Goal: Information Seeking & Learning: Learn about a topic

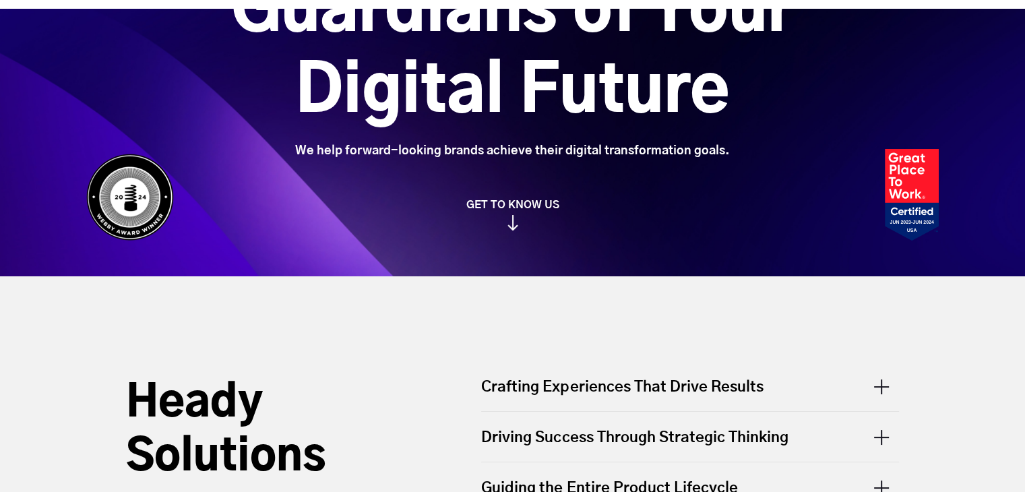
scroll to position [404, 0]
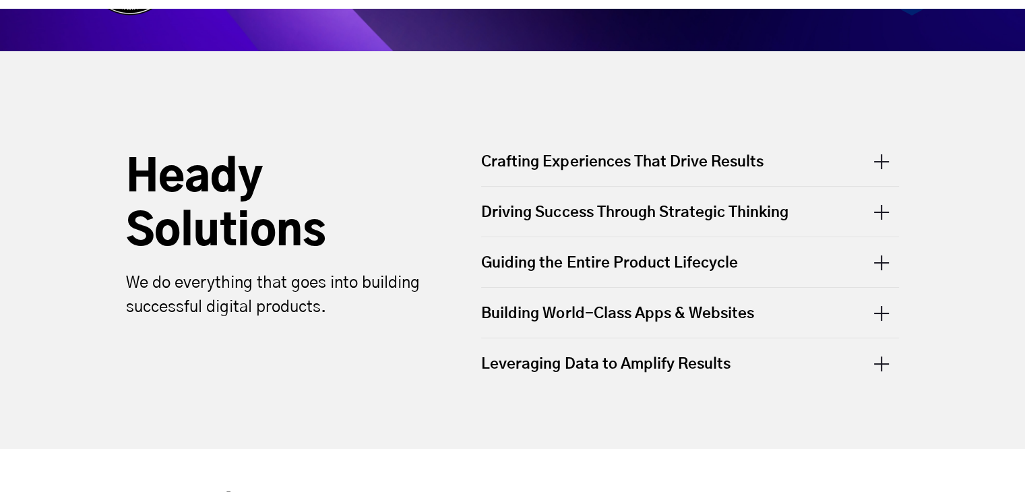
click at [751, 158] on div "Crafting Experiences That Drive Results" at bounding box center [690, 169] width 418 height 34
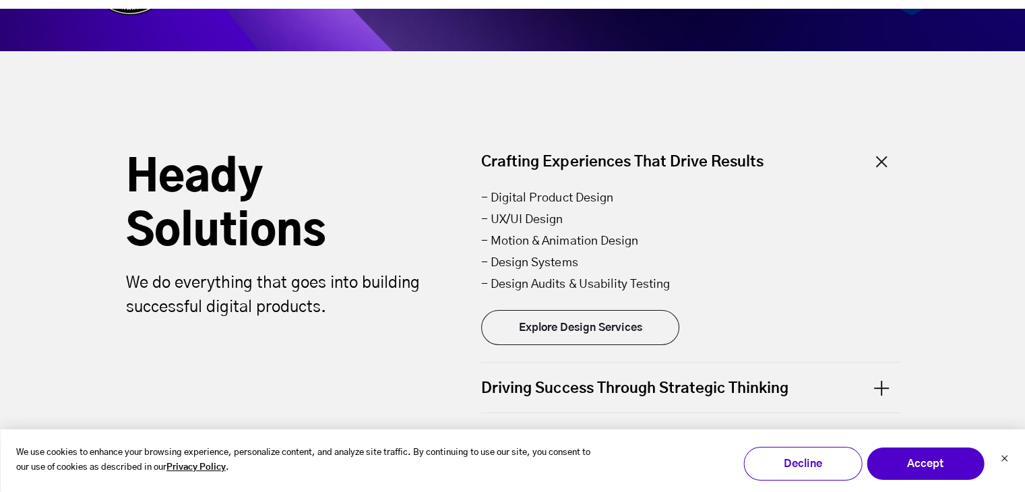
click at [679, 152] on div "Crafting Experiences That Drive Results" at bounding box center [690, 169] width 418 height 34
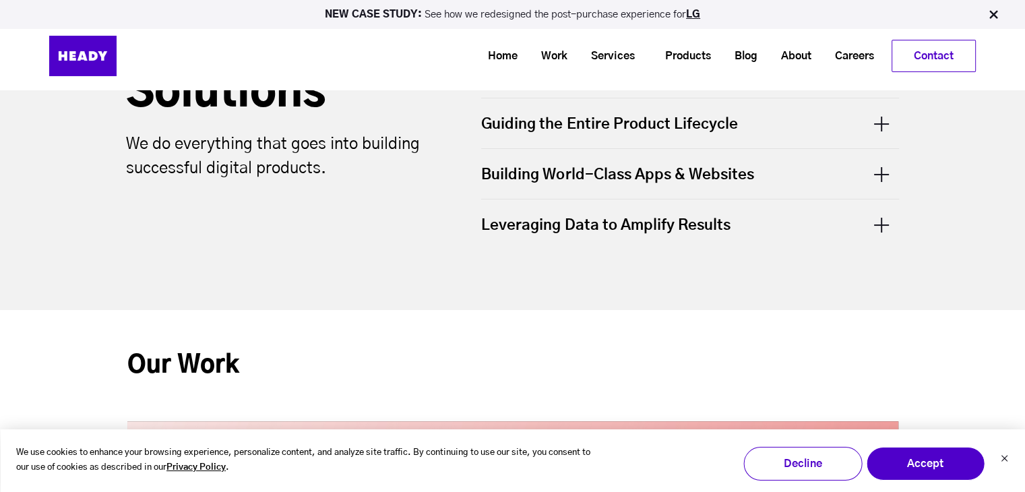
scroll to position [539, 0]
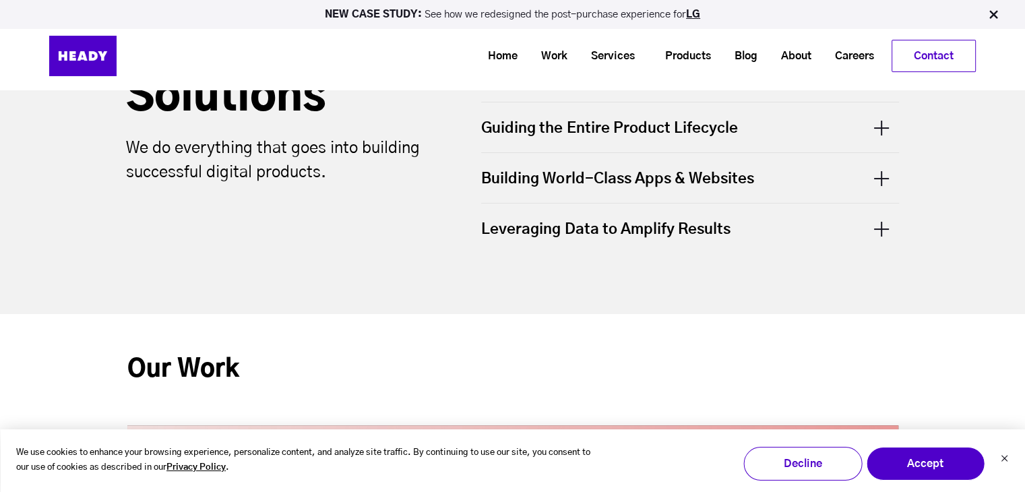
click at [553, 232] on div "Leveraging Data to Amplify Results" at bounding box center [690, 228] width 418 height 50
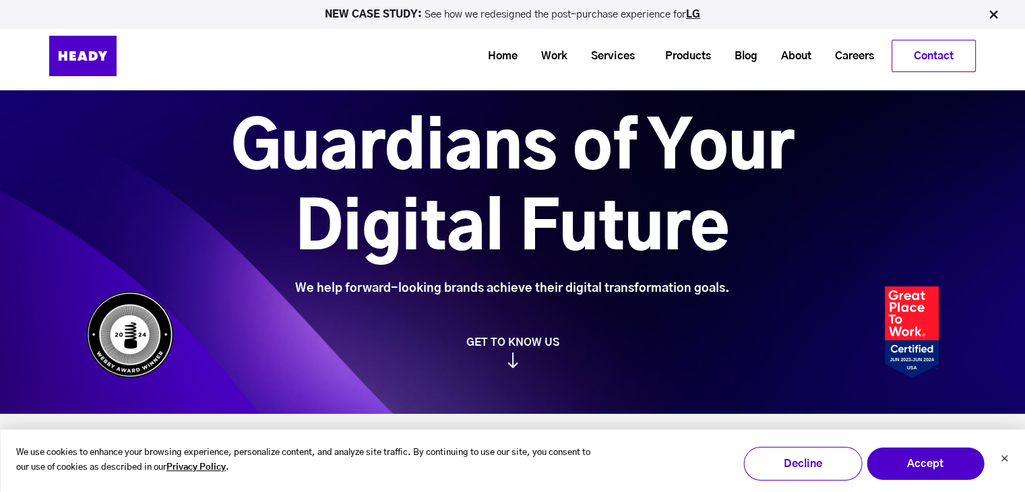
scroll to position [0, 0]
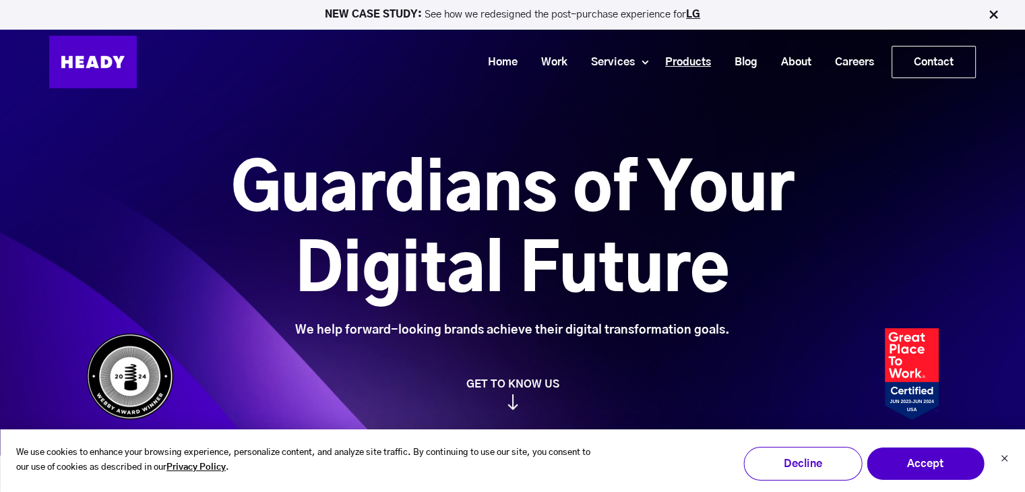
click at [674, 59] on link "Products" at bounding box center [682, 62] width 69 height 25
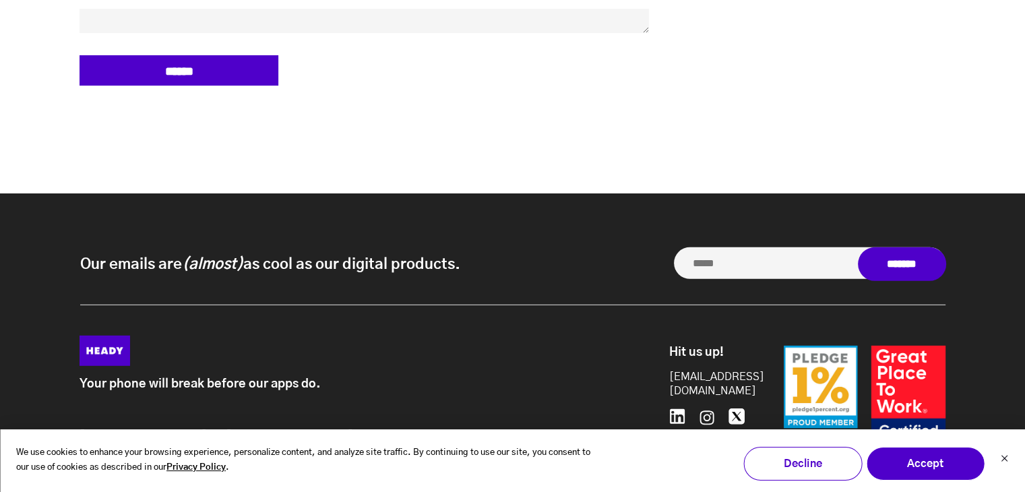
scroll to position [3987, 0]
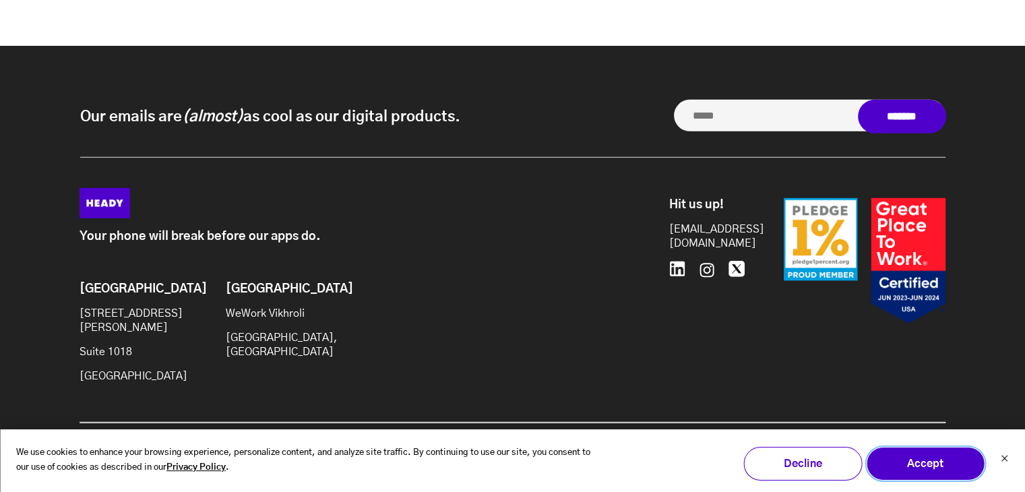
click at [890, 465] on button "Accept" at bounding box center [925, 464] width 119 height 34
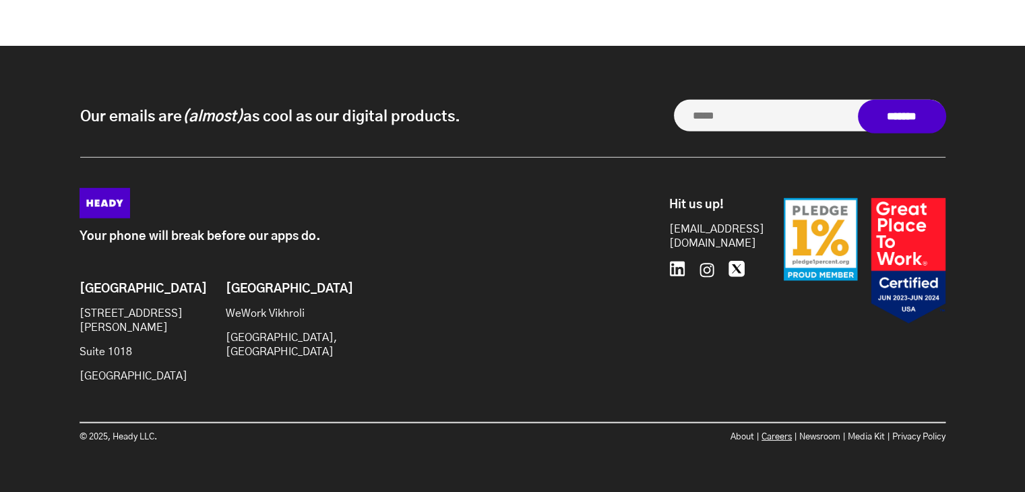
click at [765, 433] on link "Careers" at bounding box center [776, 436] width 30 height 9
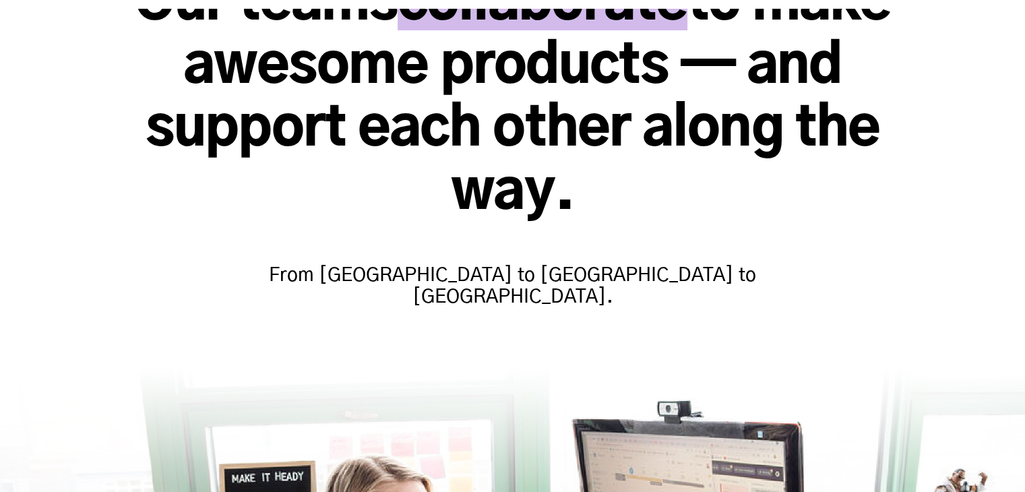
scroll to position [261, 0]
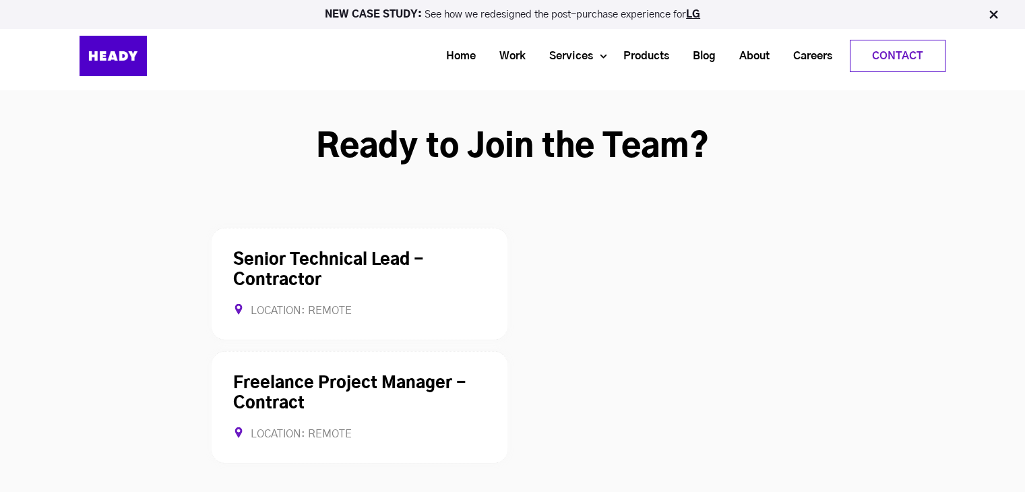
scroll to position [3503, 0]
click at [346, 252] on link "Senior Technical Lead - Contractor" at bounding box center [328, 270] width 191 height 36
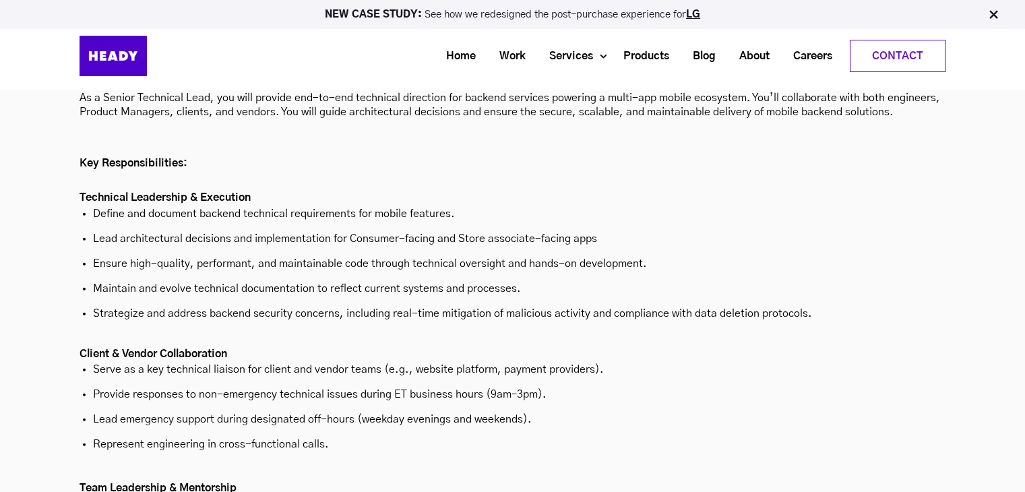
scroll to position [5354, 0]
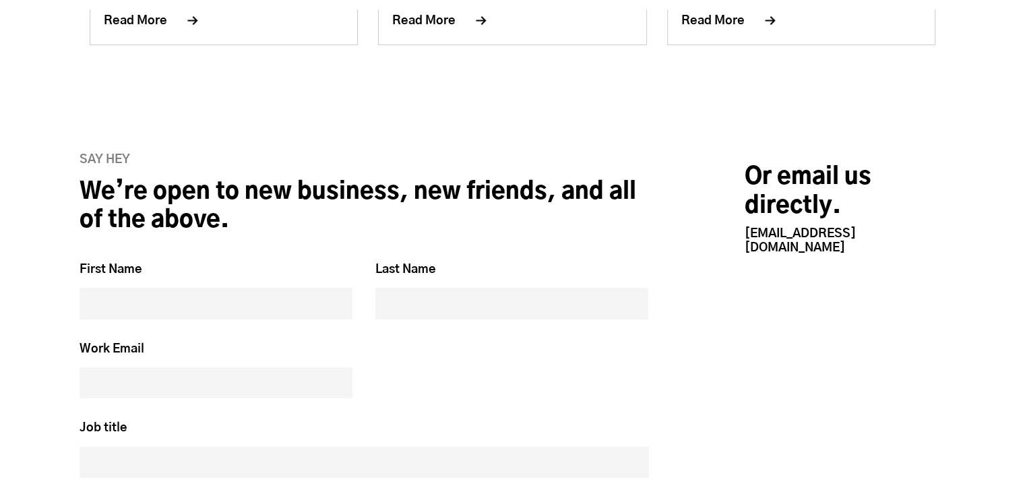
scroll to position [3576, 0]
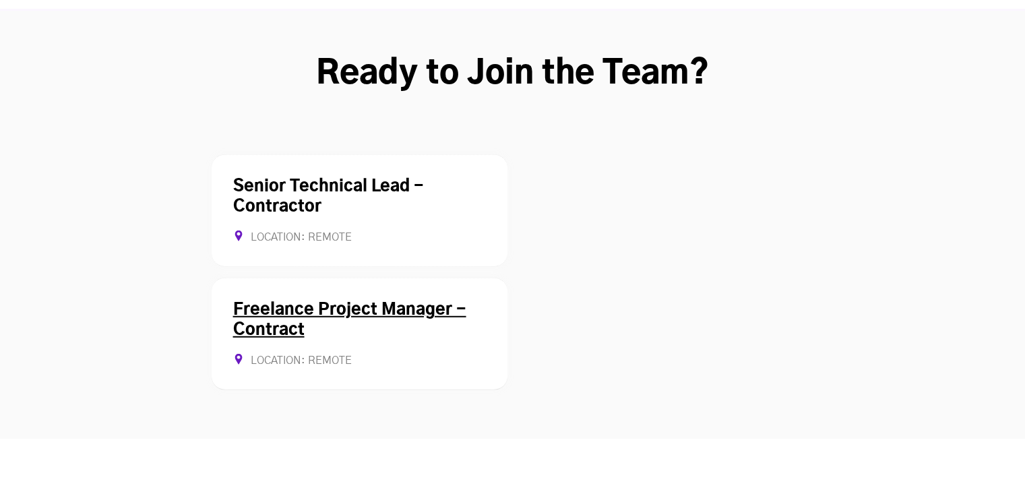
click at [330, 302] on link "Freelance Project Manager - Contract" at bounding box center [349, 320] width 233 height 36
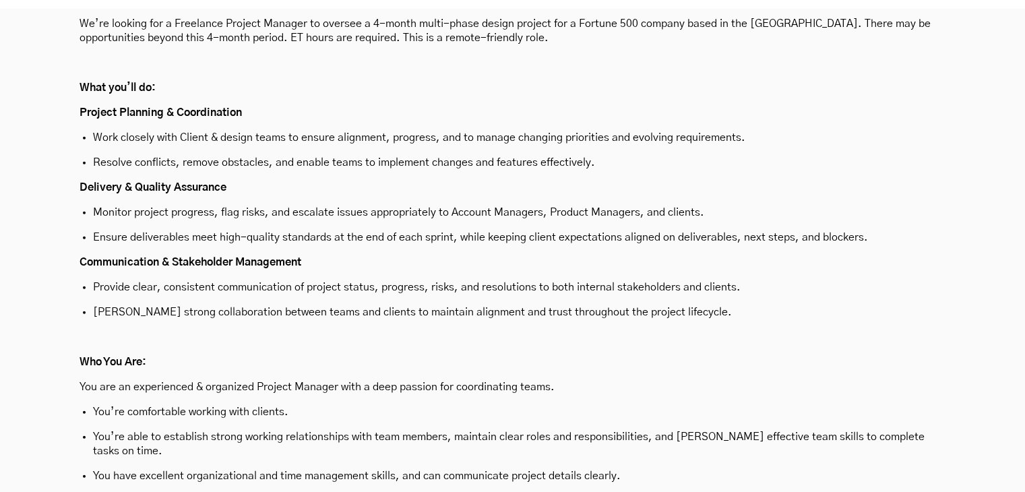
scroll to position [3603, 0]
